Goal: Navigation & Orientation: Find specific page/section

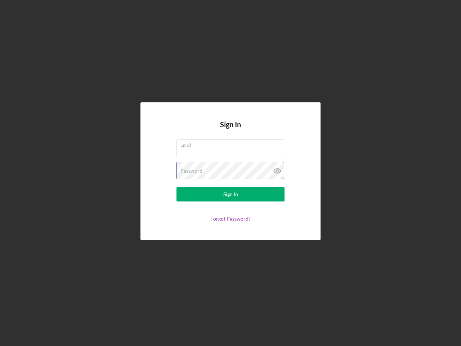
click at [230, 173] on div "Password" at bounding box center [230, 171] width 108 height 18
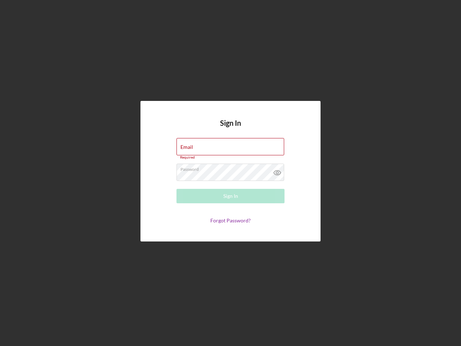
click at [277, 171] on icon at bounding box center [277, 172] width 18 height 18
